Goal: Information Seeking & Learning: Learn about a topic

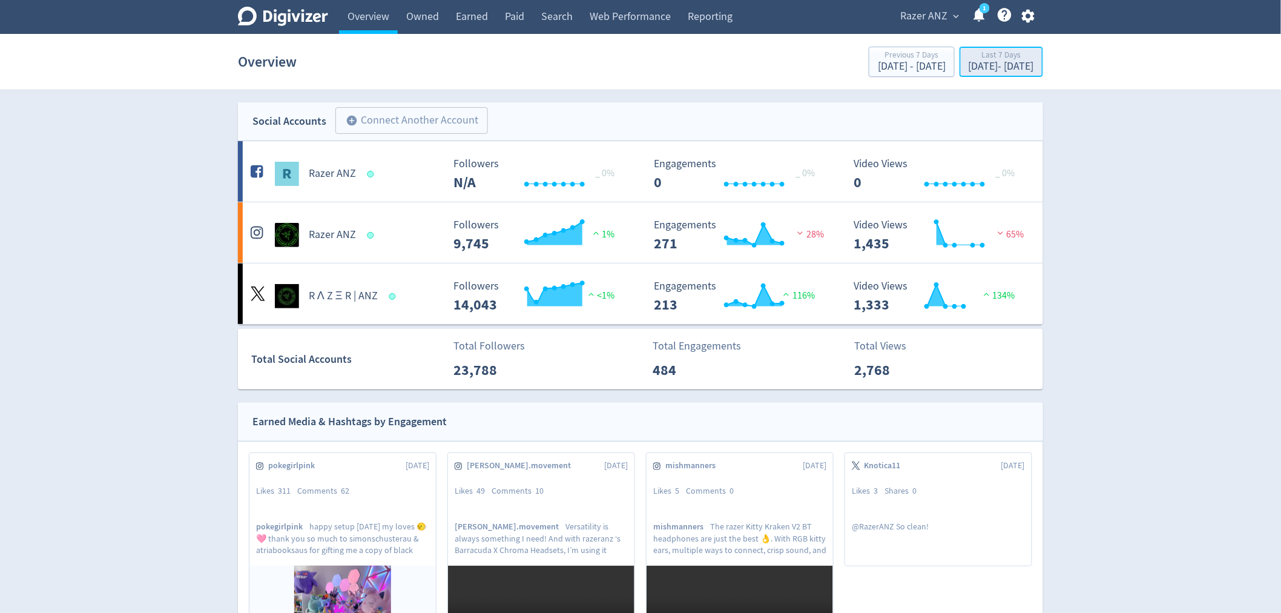
click at [969, 67] on div "[DATE] - [DATE]" at bounding box center [1001, 66] width 65 height 11
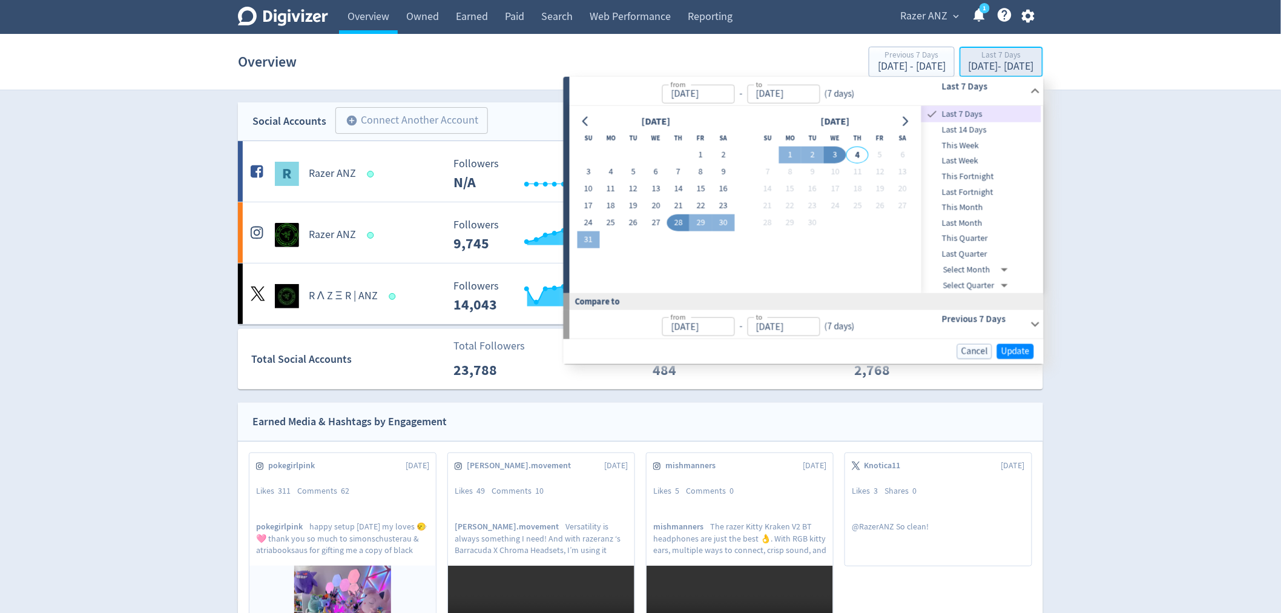
type input "[DATE]"
click at [680, 90] on input "[DATE]" at bounding box center [698, 93] width 73 height 19
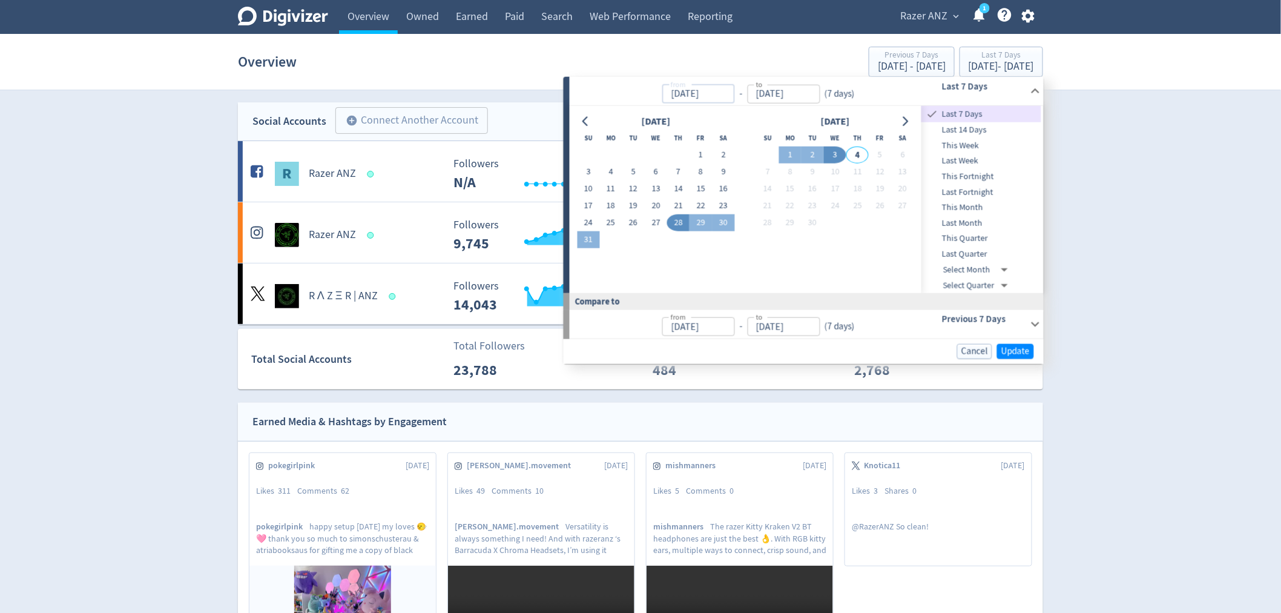
drag, startPoint x: 675, startPoint y: 94, endPoint x: 695, endPoint y: 90, distance: 20.4
click at [695, 90] on input "[DATE]" at bounding box center [698, 93] width 73 height 19
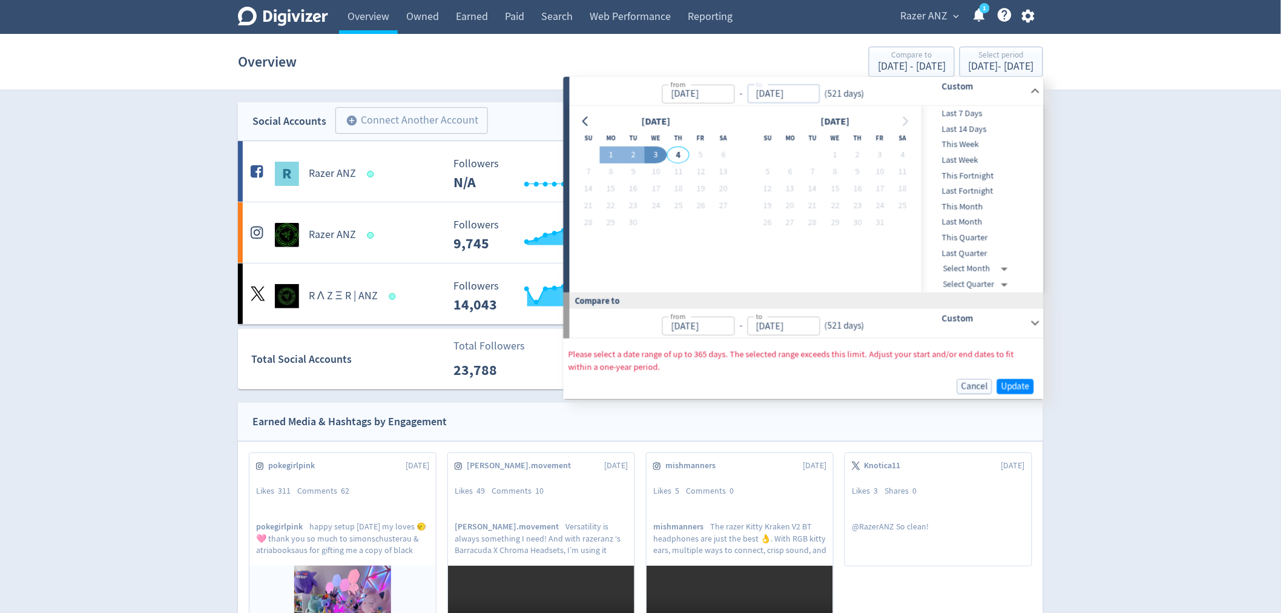
type input "[DATE]"
drag, startPoint x: 808, startPoint y: 95, endPoint x: 751, endPoint y: 93, distance: 57.6
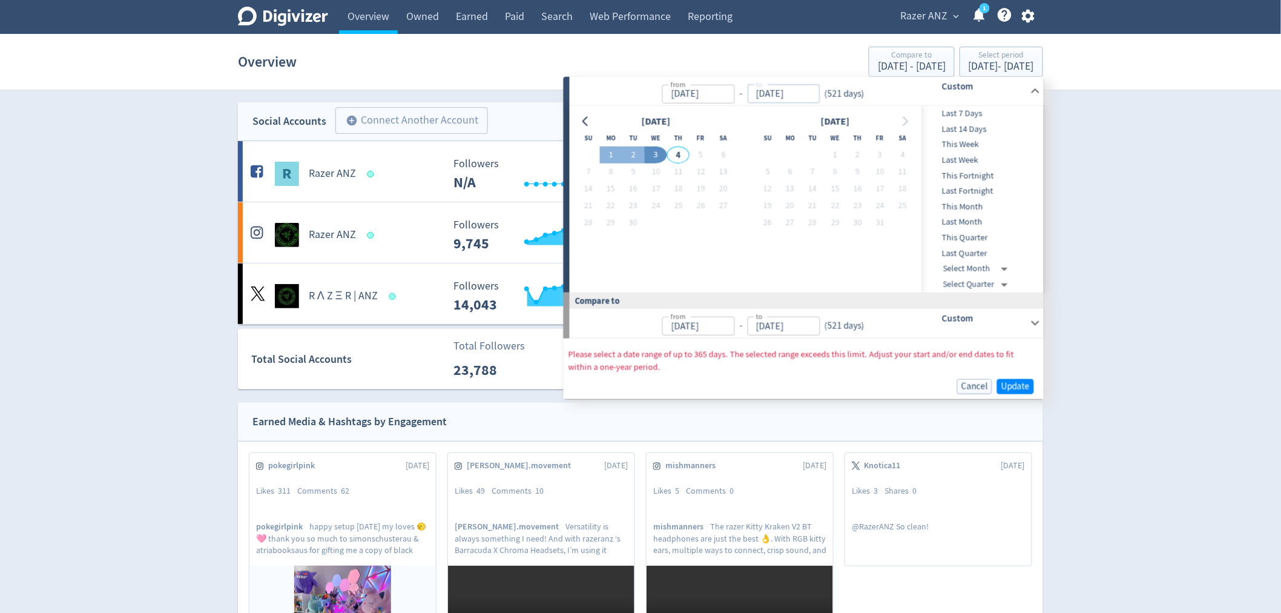
click at [751, 93] on input "[DATE]" at bounding box center [783, 93] width 73 height 19
type input "[DATE]"
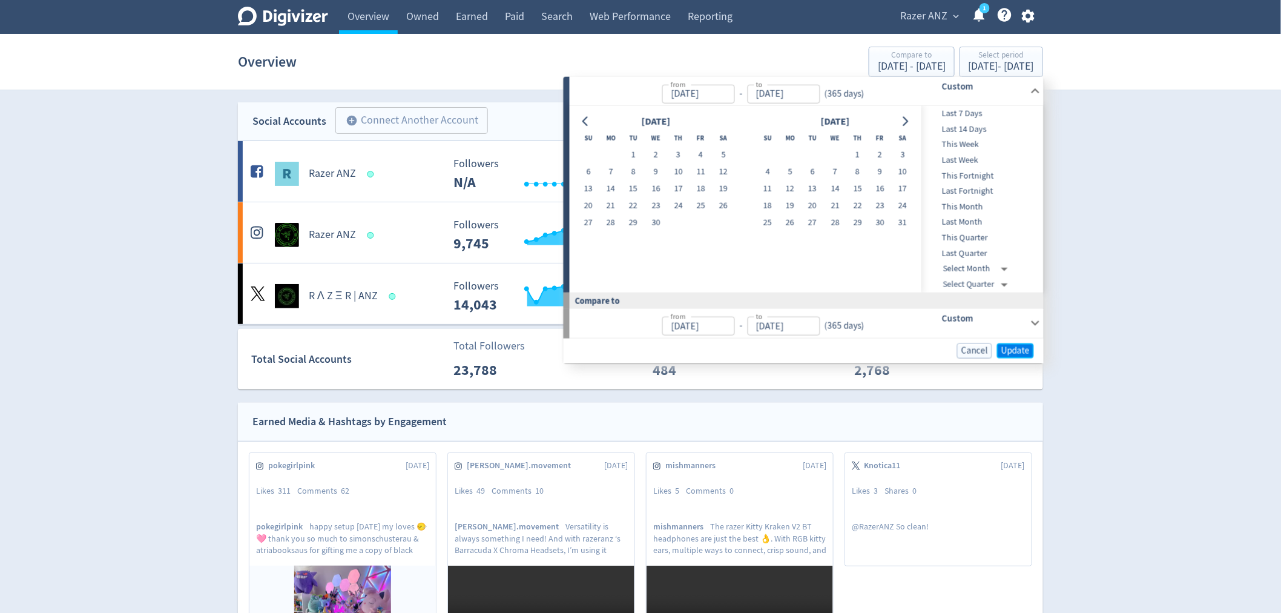
click at [1013, 352] on span "Update" at bounding box center [1015, 350] width 28 height 9
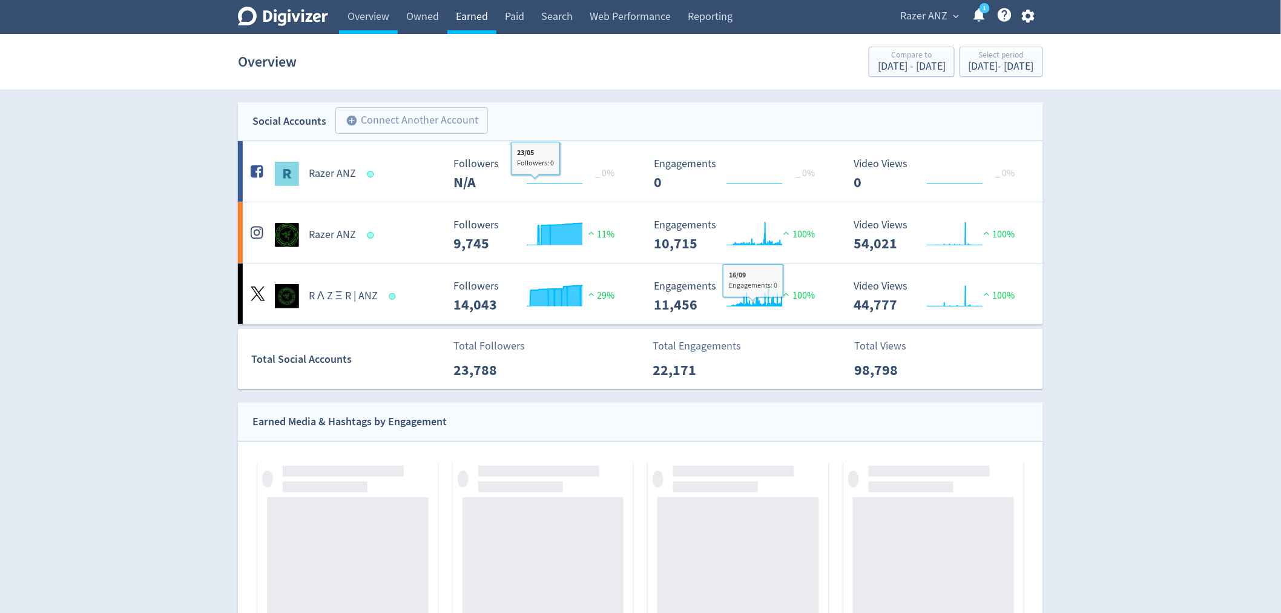
click at [486, 21] on link "Earned" at bounding box center [471, 17] width 49 height 34
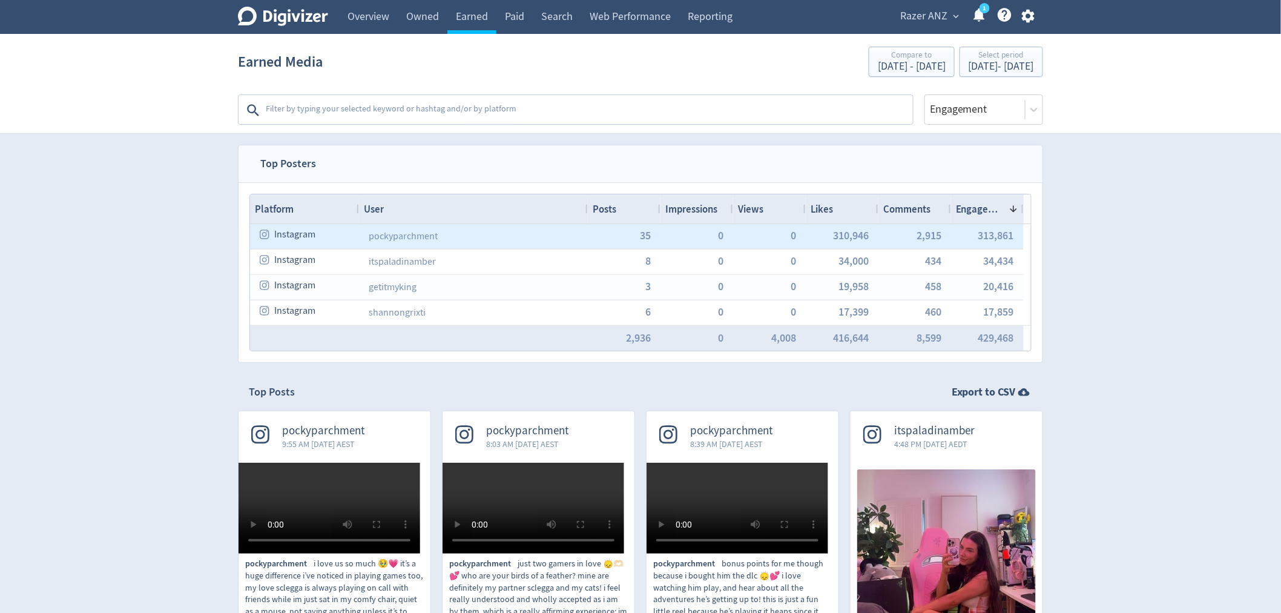
click at [517, 242] on div "pockyparchment" at bounding box center [473, 236] width 229 height 25
click at [383, 241] on link "pockyparchment" at bounding box center [403, 236] width 69 height 12
click at [278, 237] on span "Instagram" at bounding box center [294, 235] width 41 height 24
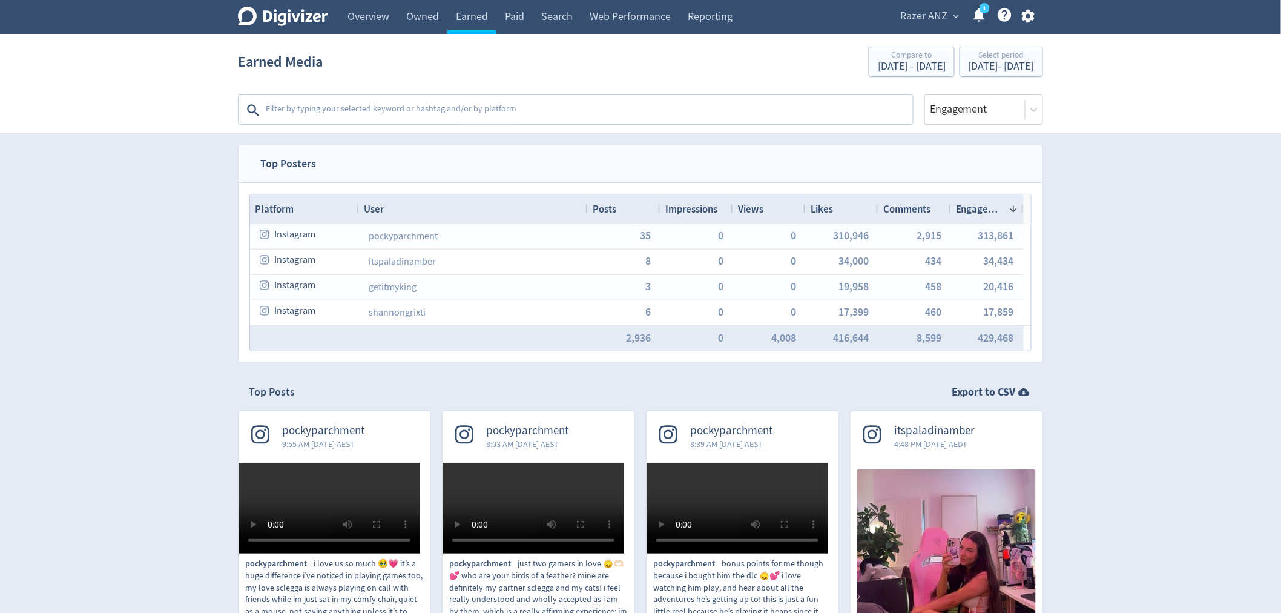
click at [337, 111] on textarea at bounding box center [588, 110] width 647 height 24
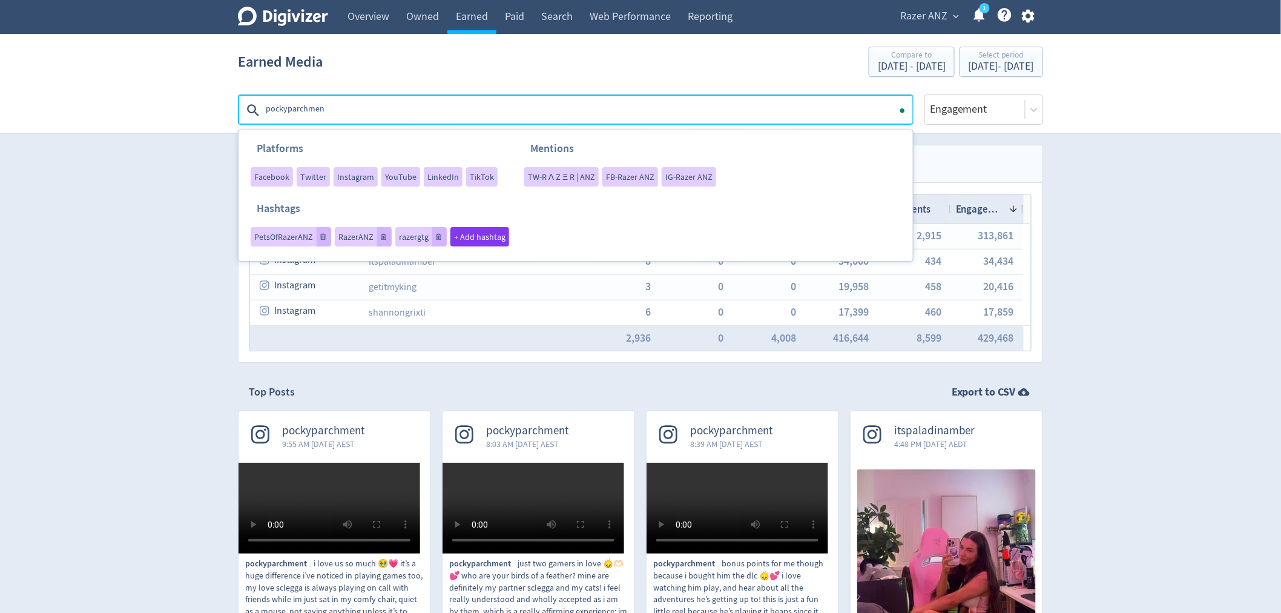
type textarea "pockyparchment"
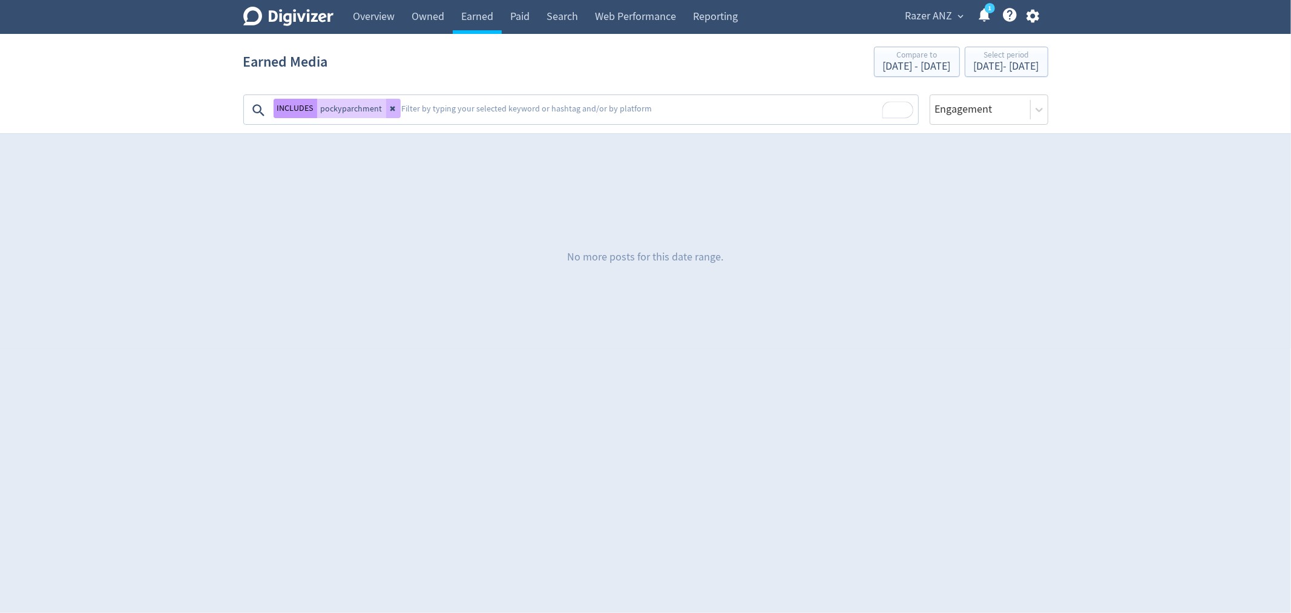
click at [288, 110] on button "INCLUDES" at bounding box center [296, 108] width 44 height 19
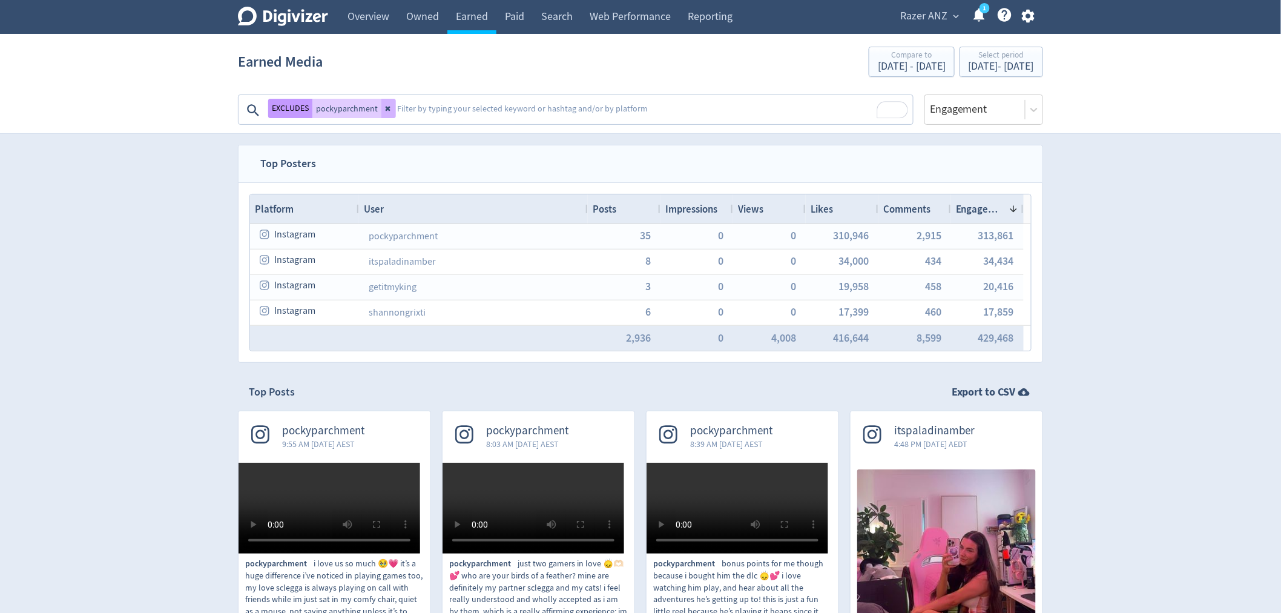
click at [273, 112] on button "EXCLUDES" at bounding box center [290, 108] width 44 height 19
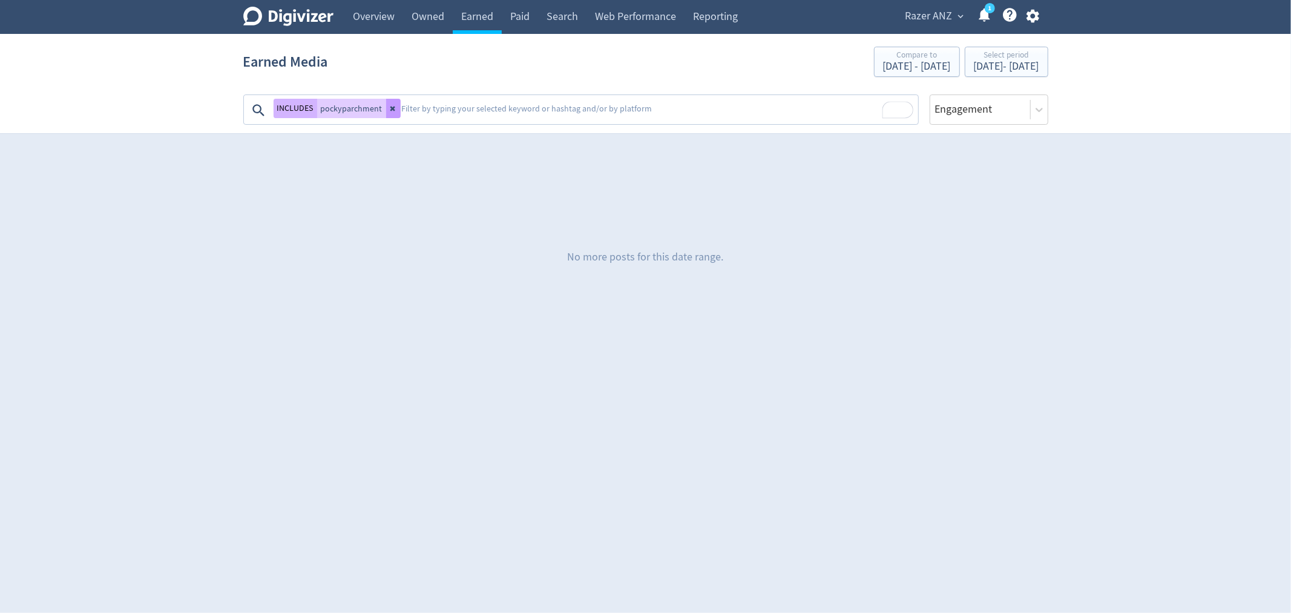
click at [391, 103] on button at bounding box center [393, 108] width 15 height 19
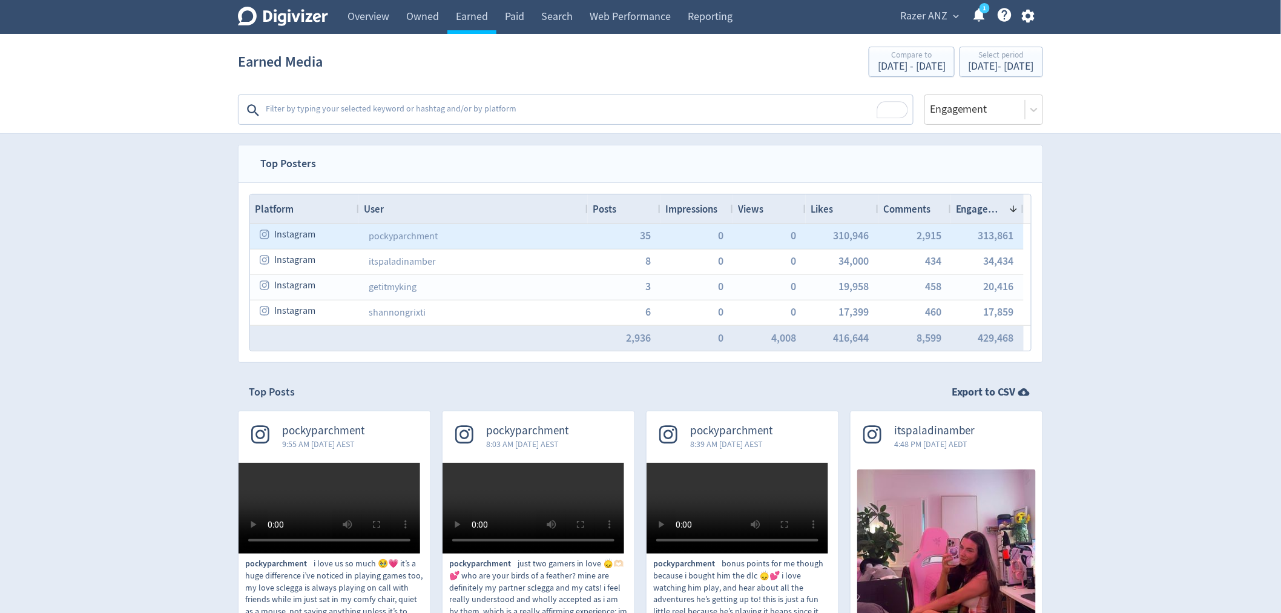
drag, startPoint x: 444, startPoint y: 241, endPoint x: 351, endPoint y: 235, distance: 93.4
click at [368, 239] on div "pockyparchment" at bounding box center [473, 236] width 229 height 25
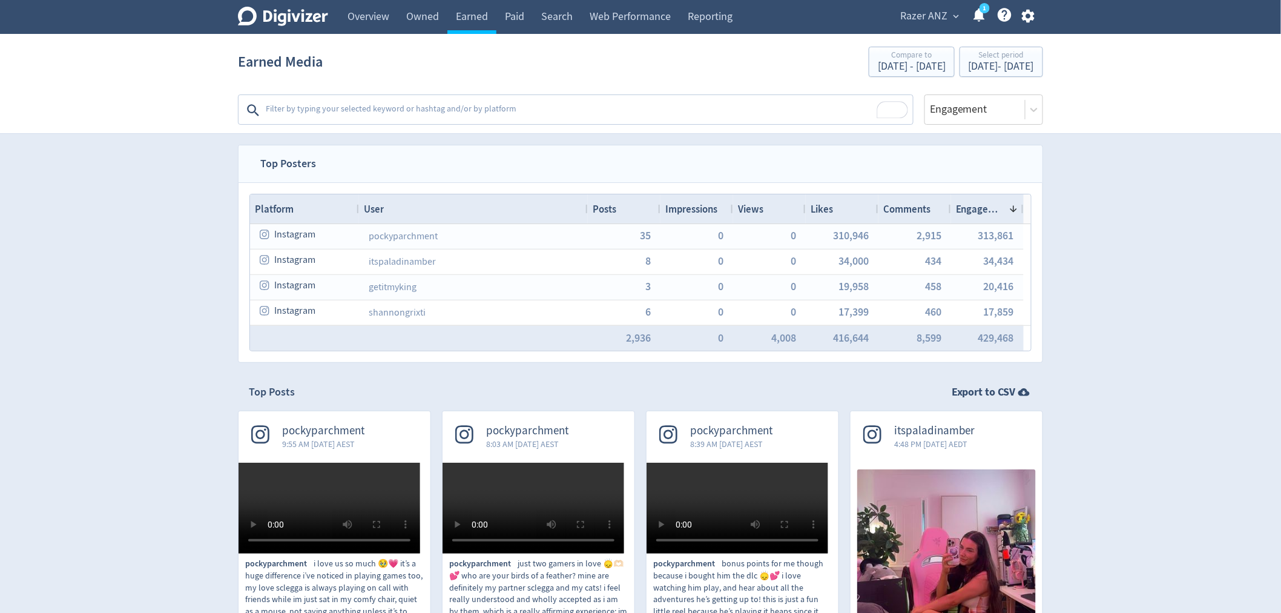
click at [370, 113] on textarea "To enrich screen reader interactions, please activate Accessibility in Grammarl…" at bounding box center [588, 110] width 647 height 24
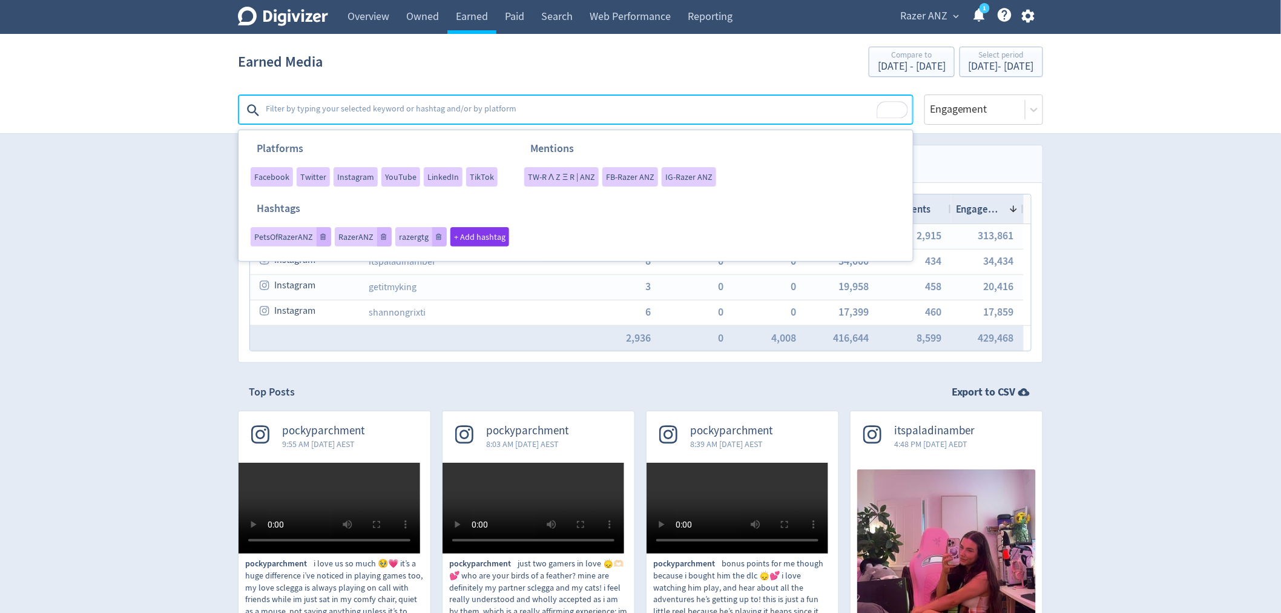
click at [177, 123] on section "Earned Media Compare to [DATE] - [DATE] Select period [DATE] - [DATE] Platforms…" at bounding box center [640, 84] width 1281 height 100
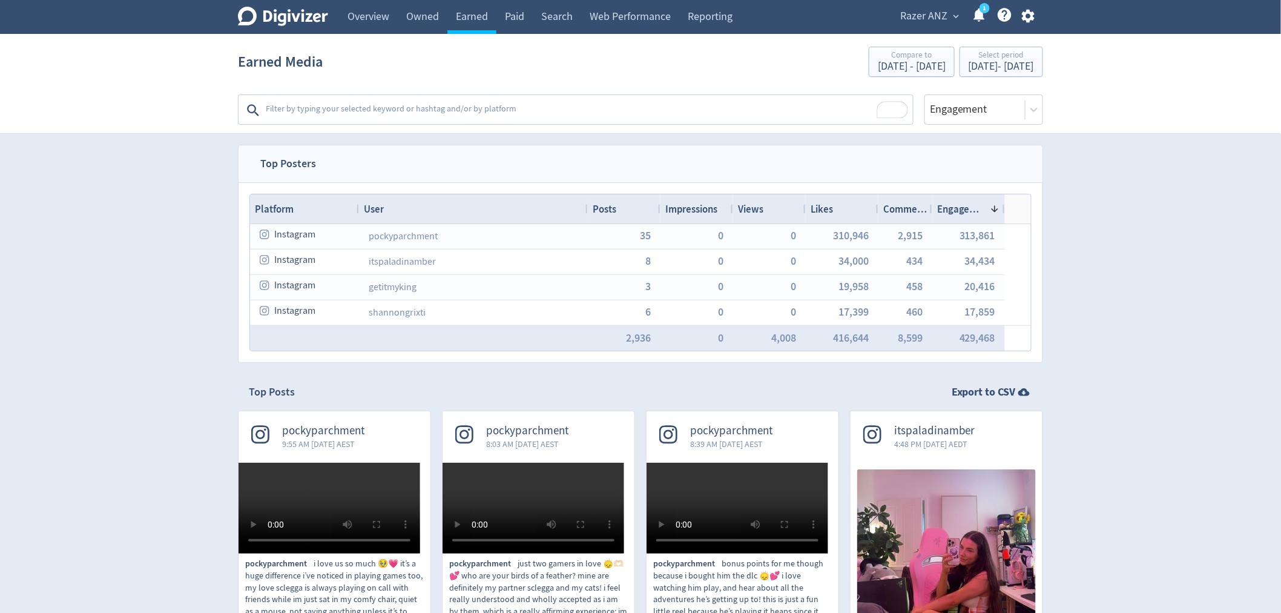
drag, startPoint x: 949, startPoint y: 206, endPoint x: 931, endPoint y: 211, distance: 19.2
click at [931, 211] on div at bounding box center [931, 208] width 5 height 29
drag, startPoint x: 1005, startPoint y: 205, endPoint x: 1022, endPoint y: 203, distance: 17.0
click at [1022, 203] on div "Platform User Posts Impressions 1" at bounding box center [640, 208] width 781 height 29
drag, startPoint x: 1003, startPoint y: 207, endPoint x: 1009, endPoint y: 212, distance: 8.1
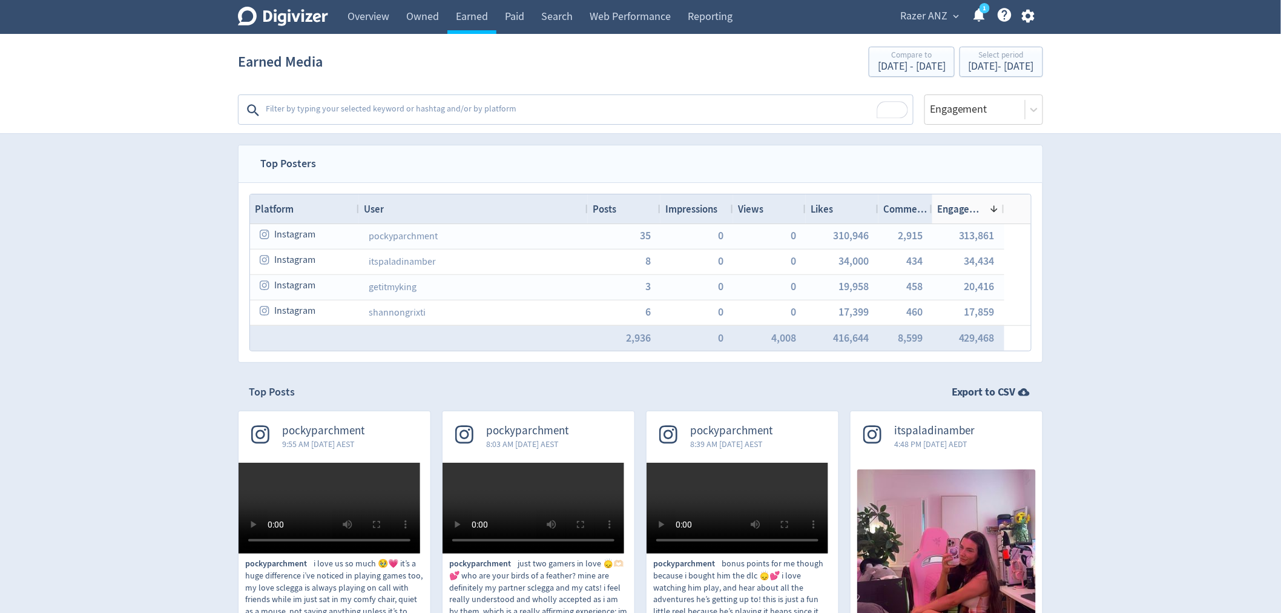
click at [1009, 212] on div "Platform User Posts Impressions 1" at bounding box center [631, 208] width 762 height 29
drag, startPoint x: 931, startPoint y: 207, endPoint x: 979, endPoint y: 208, distance: 48.4
click at [979, 208] on div "Platform User Posts Impressions 1" at bounding box center [636, 208] width 772 height 29
click at [983, 208] on span "Engagement" at bounding box center [979, 208] width 48 height 13
click at [982, 212] on span "Engagement" at bounding box center [983, 208] width 56 height 13
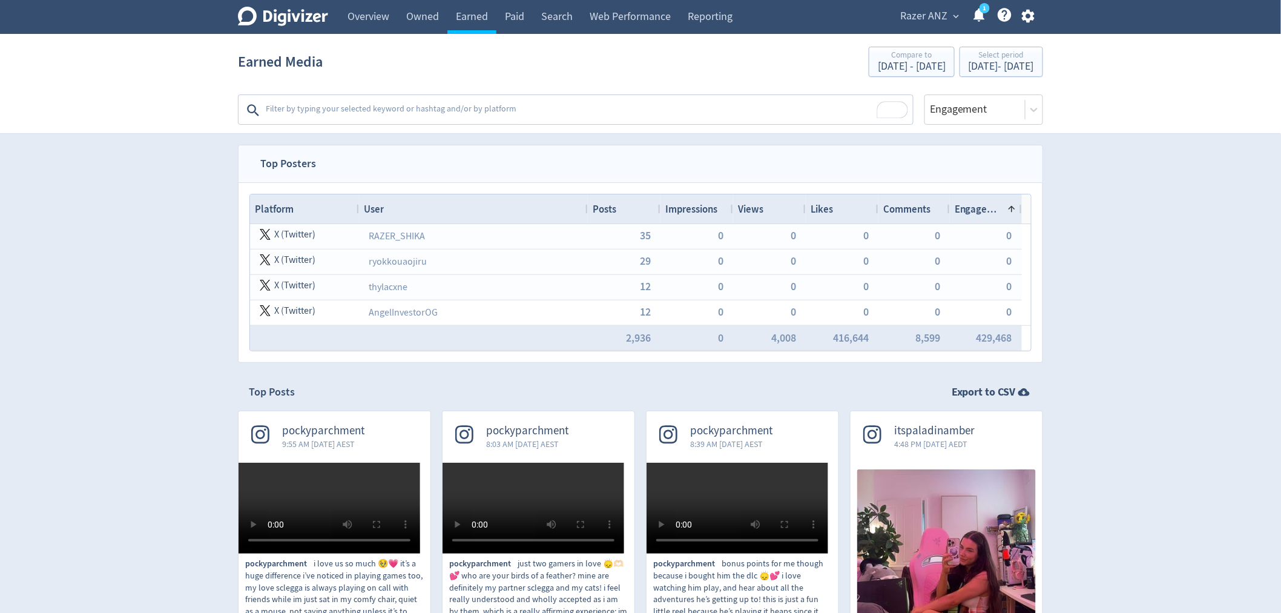
click at [984, 208] on span "Engagement" at bounding box center [979, 208] width 48 height 13
drag, startPoint x: 835, startPoint y: 206, endPoint x: 669, endPoint y: 206, distance: 166.5
drag, startPoint x: 913, startPoint y: 212, endPoint x: 766, endPoint y: 209, distance: 147.1
drag, startPoint x: 989, startPoint y: 211, endPoint x: 848, endPoint y: 208, distance: 141.1
drag, startPoint x: 878, startPoint y: 208, endPoint x: 952, endPoint y: 209, distance: 74.5
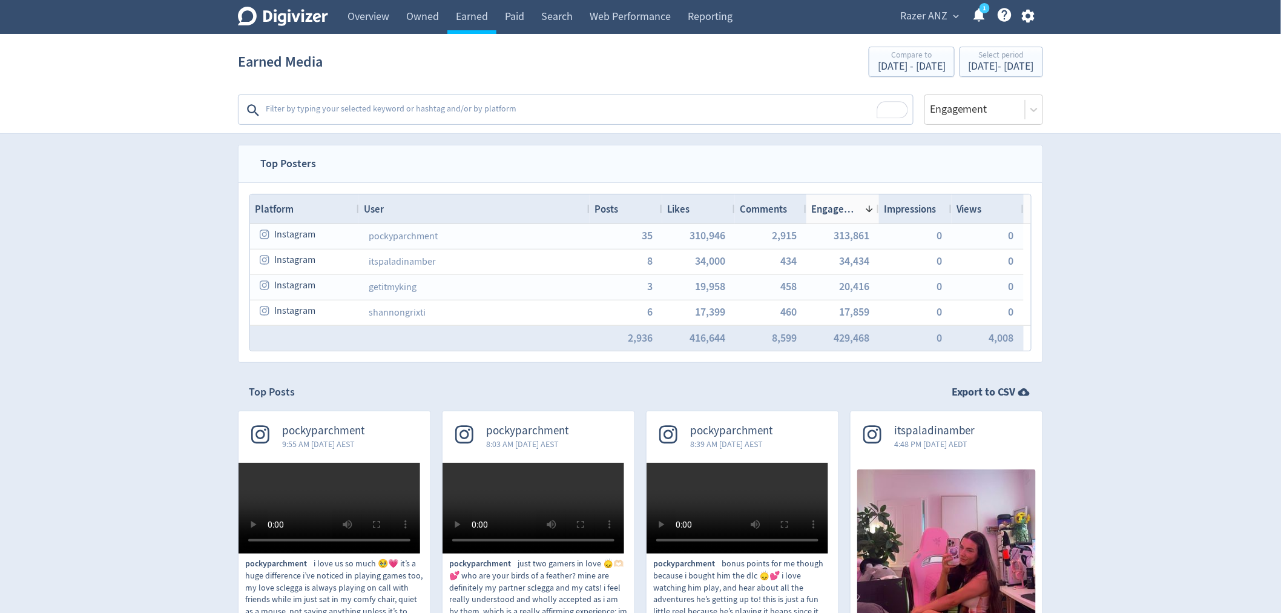
click at [945, 209] on div "Platform User Posts Impressions 1" at bounding box center [637, 208] width 774 height 29
drag, startPoint x: 803, startPoint y: 210, endPoint x: 845, endPoint y: 211, distance: 41.2
click at [845, 211] on div "Platform User Posts Impressions 1" at bounding box center [637, 208] width 774 height 29
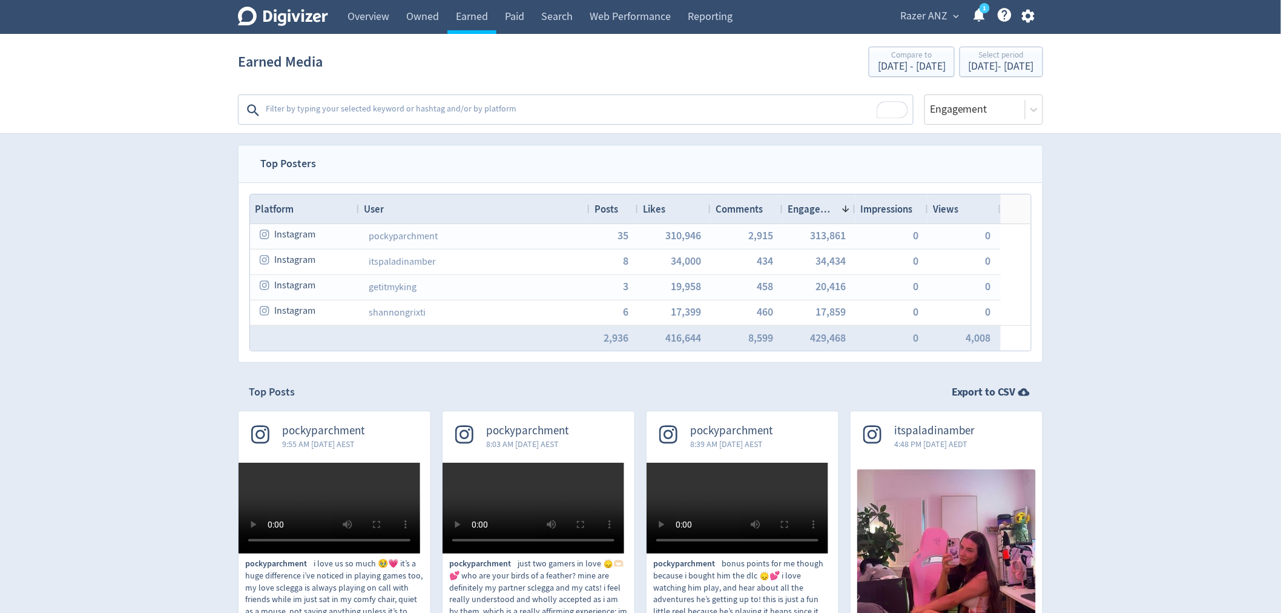
drag, startPoint x: 660, startPoint y: 212, endPoint x: 636, endPoint y: 212, distance: 24.2
click at [636, 212] on div at bounding box center [637, 208] width 5 height 29
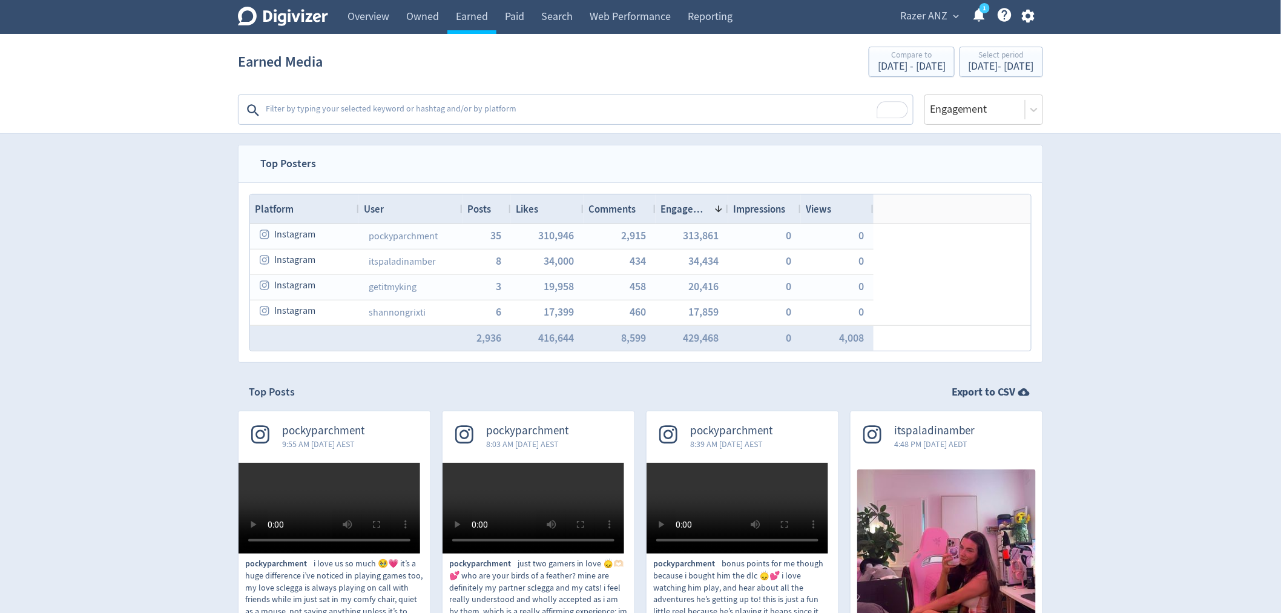
drag, startPoint x: 587, startPoint y: 206, endPoint x: 460, endPoint y: 212, distance: 127.3
click at [460, 212] on div at bounding box center [462, 208] width 5 height 29
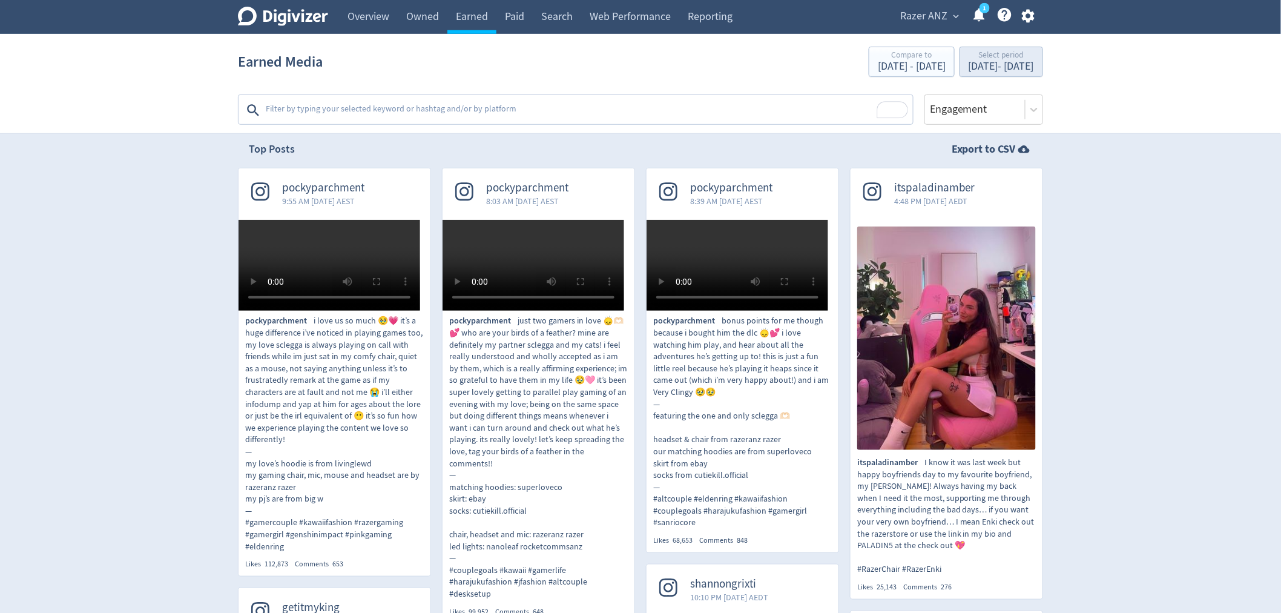
scroll to position [202, 0]
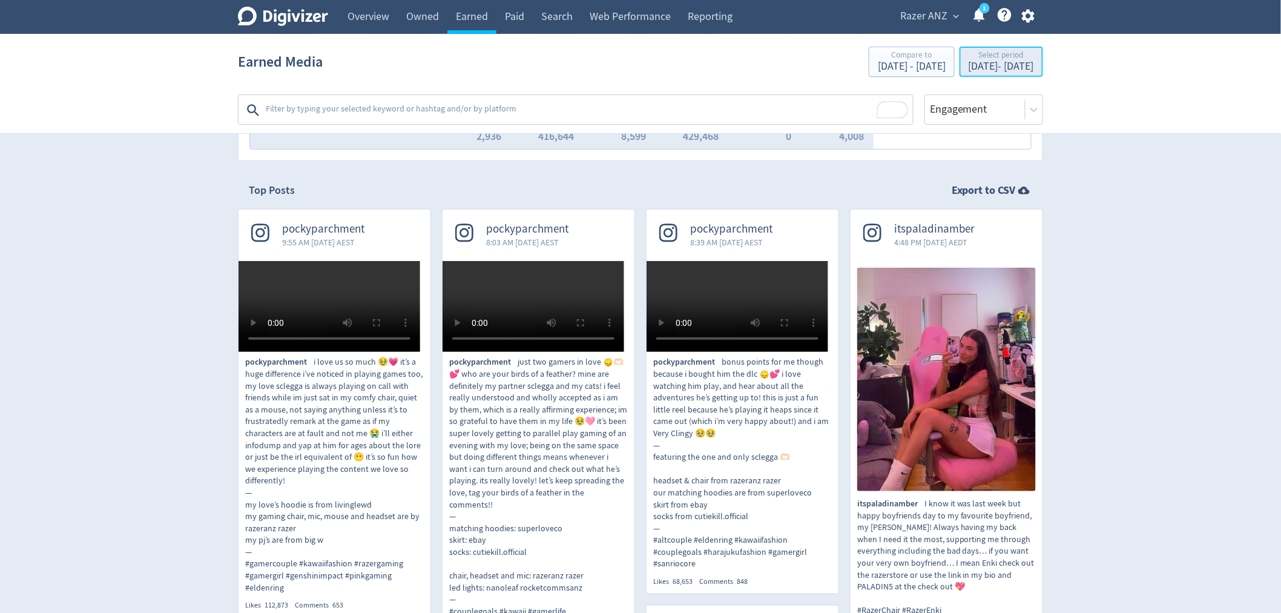
click at [973, 68] on div "[DATE] - [DATE]" at bounding box center [1001, 66] width 65 height 11
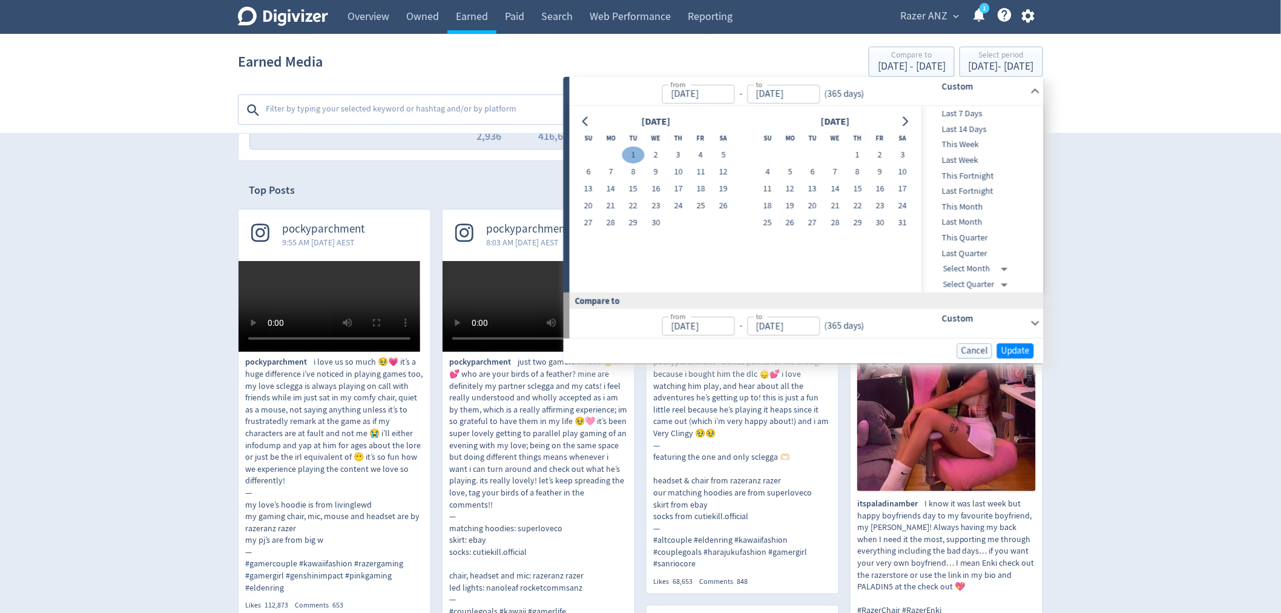
click at [636, 157] on button "1" at bounding box center [633, 155] width 22 height 17
type input "[DATE]"
click at [795, 95] on input "[DATE]" at bounding box center [783, 94] width 73 height 19
drag, startPoint x: 779, startPoint y: 95, endPoint x: 755, endPoint y: 97, distance: 23.7
click at [755, 97] on input "[DATE]" at bounding box center [783, 94] width 73 height 19
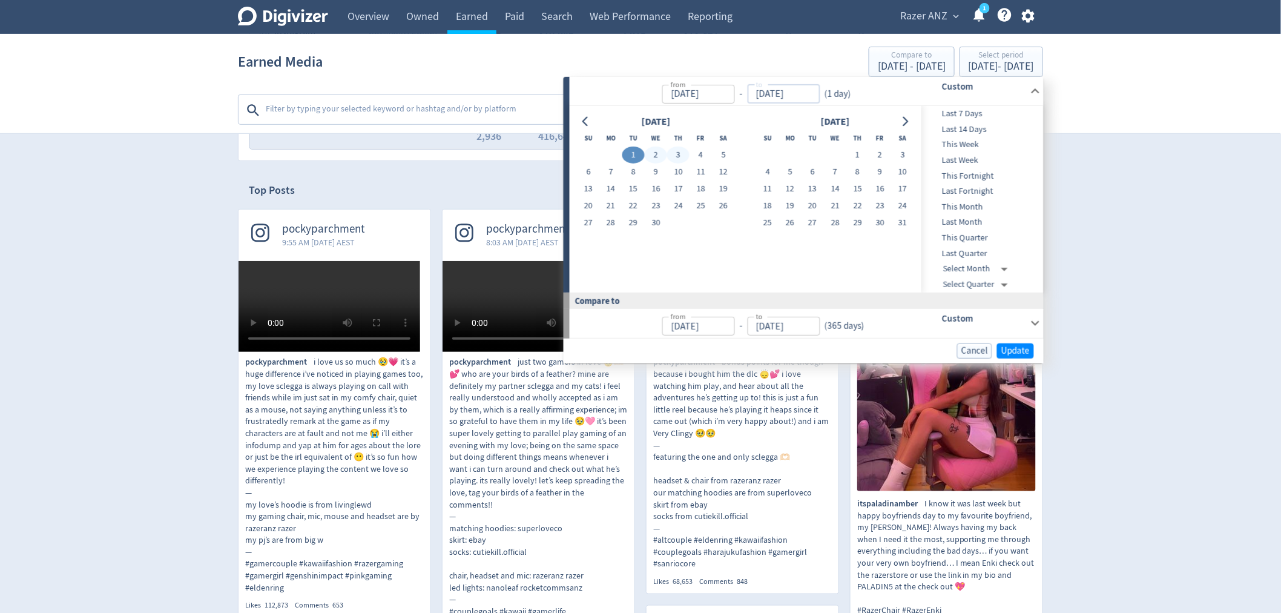
type input "[DATE]"
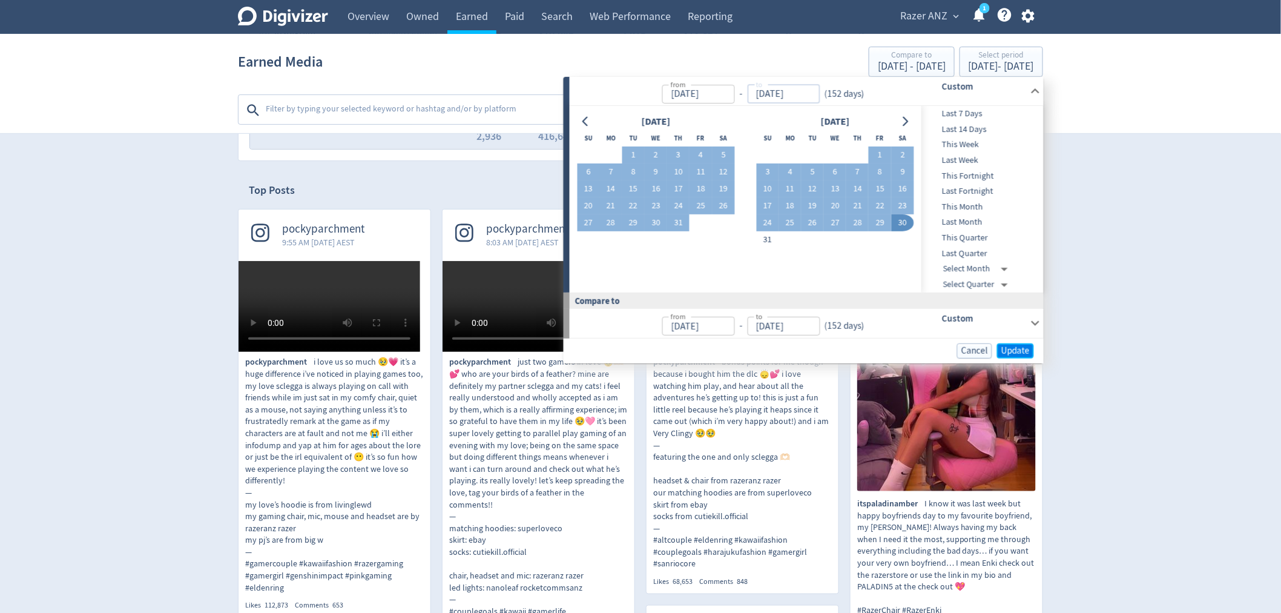
click at [1029, 348] on span "Update" at bounding box center [1015, 350] width 28 height 9
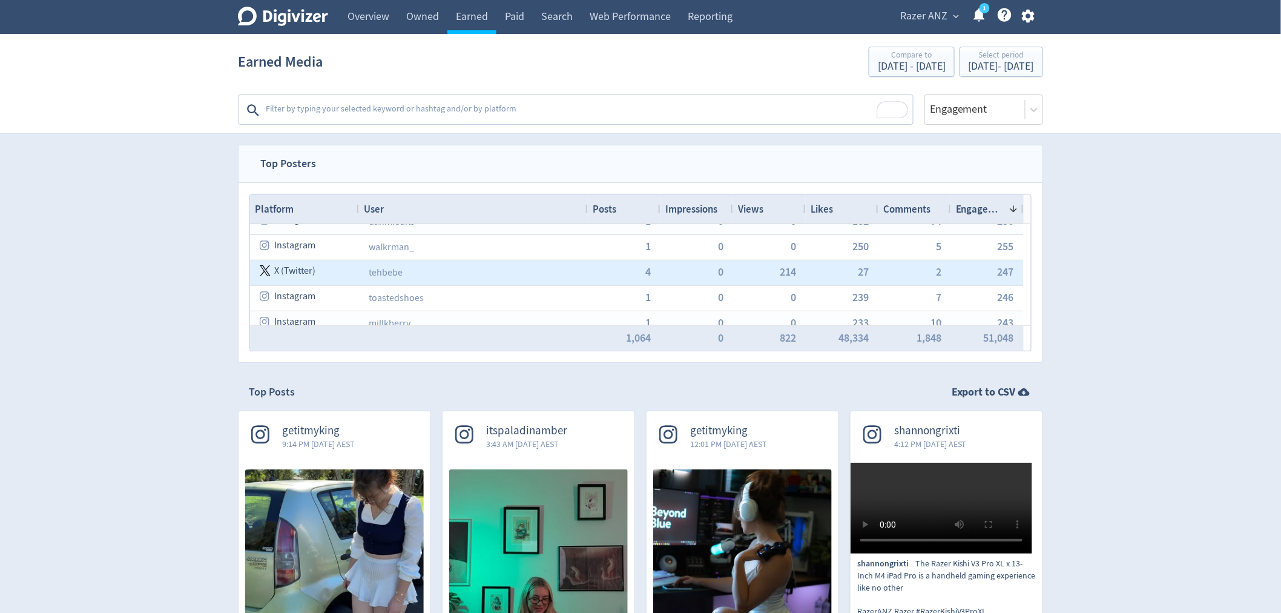
scroll to position [0, 0]
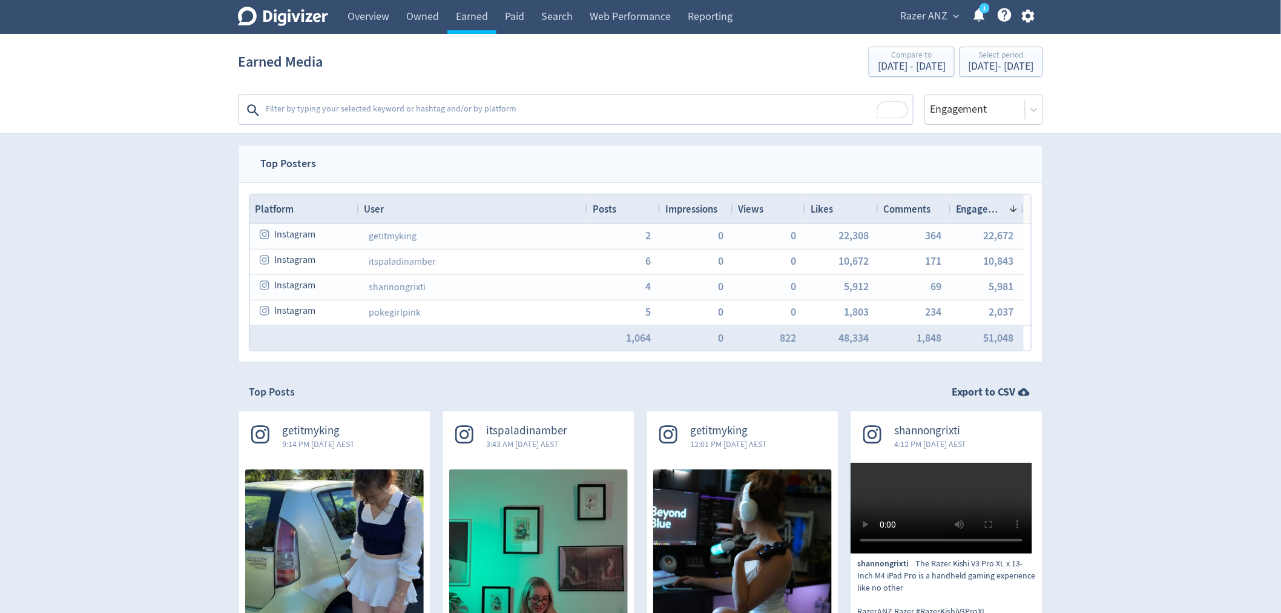
click at [987, 209] on span "Engagement" at bounding box center [980, 208] width 48 height 13
click at [987, 206] on span "Engagement" at bounding box center [984, 208] width 56 height 13
click at [987, 206] on span "Engagement" at bounding box center [980, 208] width 48 height 13
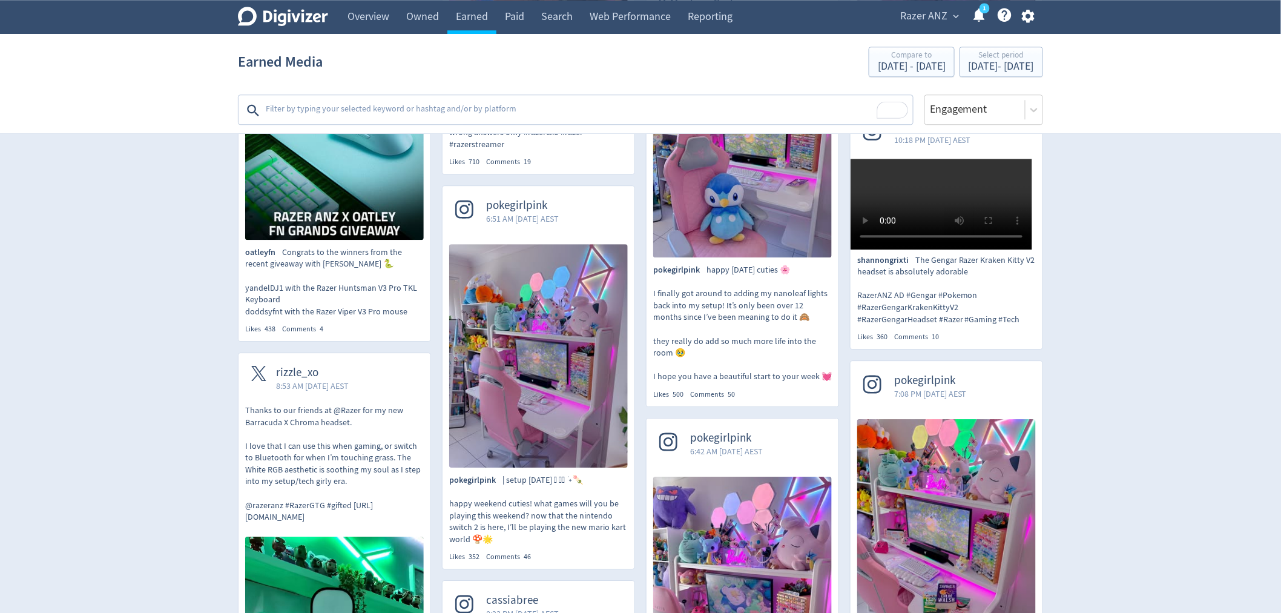
scroll to position [1345, 0]
